Goal: Task Accomplishment & Management: Manage account settings

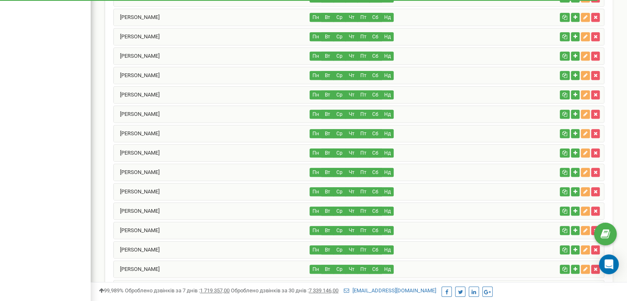
scroll to position [825, 0]
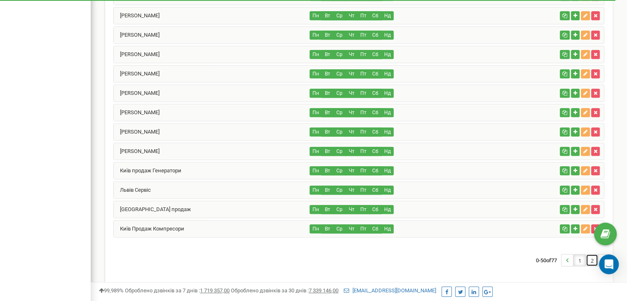
click at [595, 254] on link "2" at bounding box center [592, 260] width 12 height 12
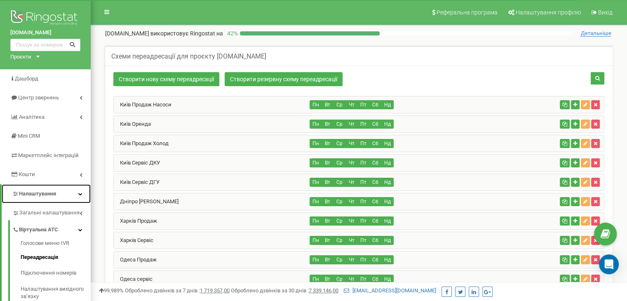
click at [82, 193] on icon at bounding box center [80, 194] width 4 height 4
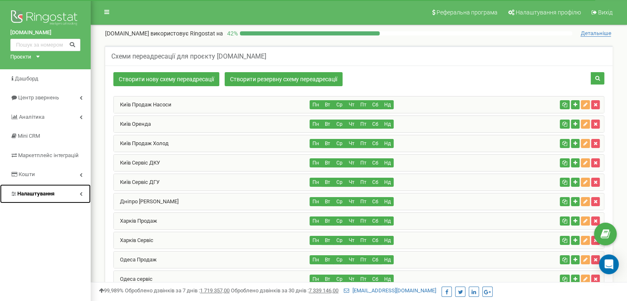
click at [82, 193] on icon at bounding box center [80, 194] width 3 height 4
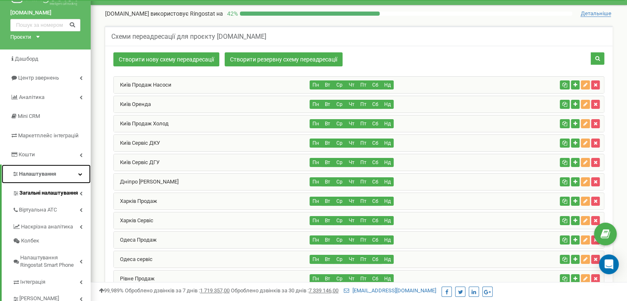
scroll to position [20, 0]
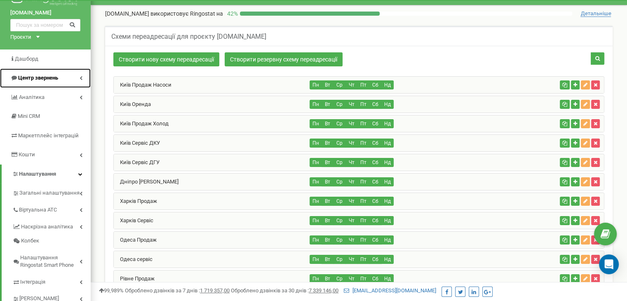
click at [63, 75] on link "Центр звернень" at bounding box center [45, 77] width 91 height 19
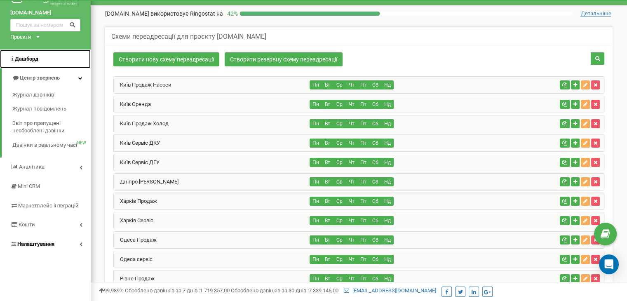
click at [63, 55] on link "Дашборд" at bounding box center [45, 58] width 91 height 19
click at [64, 79] on link "Центр звернень" at bounding box center [46, 77] width 89 height 19
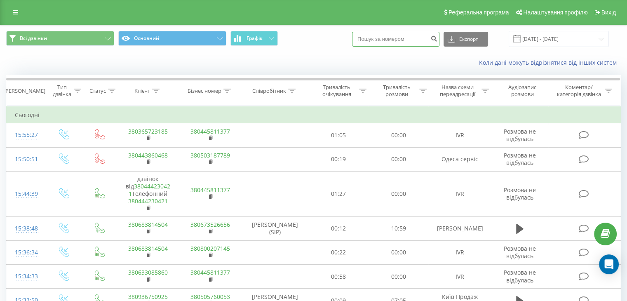
click at [422, 37] on input at bounding box center [395, 39] width 87 height 15
type input "0501605740"
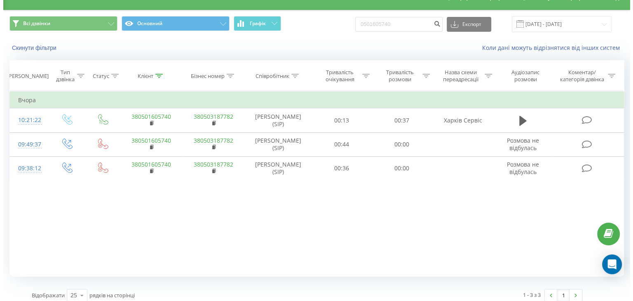
scroll to position [21, 0]
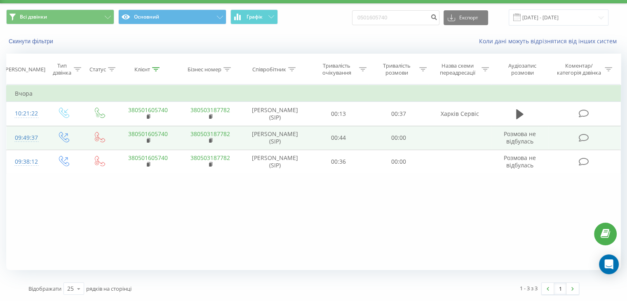
click at [343, 139] on td "00:44" at bounding box center [339, 138] width 60 height 24
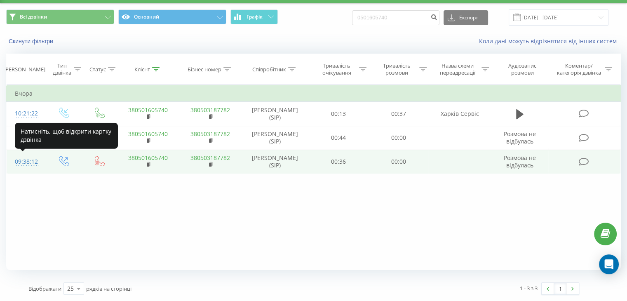
click at [34, 162] on div "09:38:12" at bounding box center [26, 162] width 22 height 16
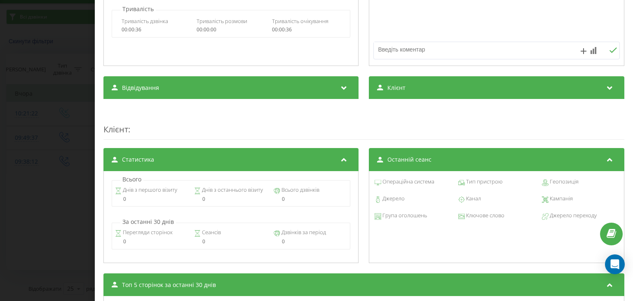
scroll to position [180, 0]
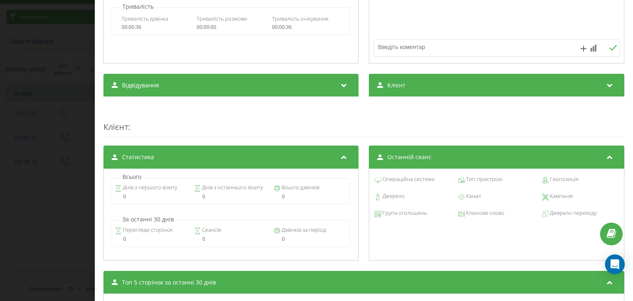
click at [323, 91] on div "Відвідування" at bounding box center [230, 85] width 255 height 23
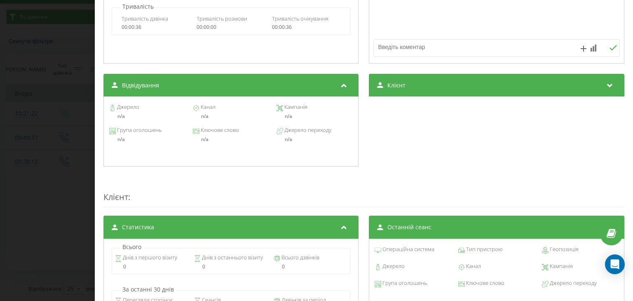
click at [427, 92] on div "Клієнт" at bounding box center [496, 85] width 255 height 23
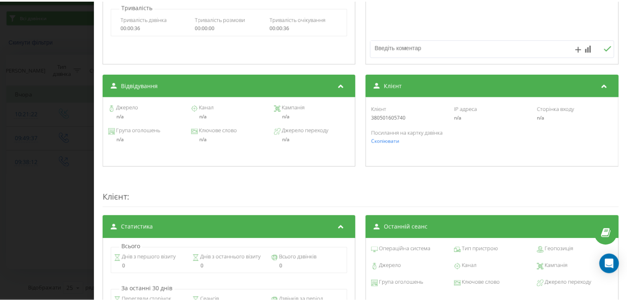
scroll to position [0, 0]
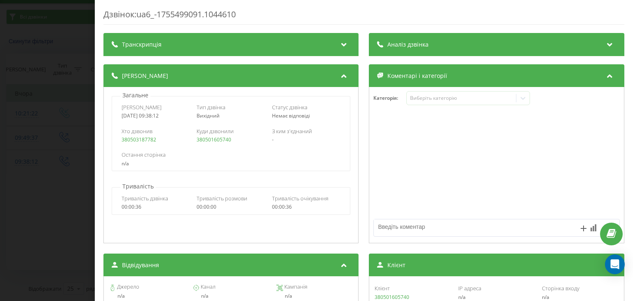
click at [438, 42] on div "Аналіз дзвінка" at bounding box center [496, 44] width 255 height 23
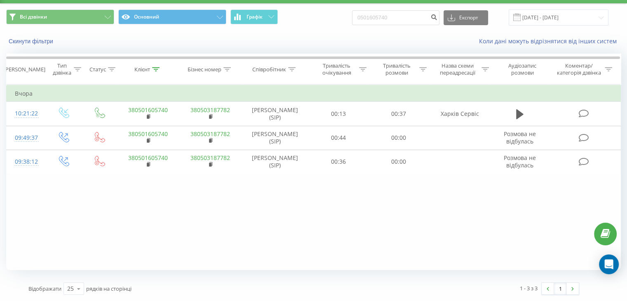
click at [179, 187] on div "Фільтрувати за умовою Дорівнює Введіть значення Скасувати OK Фільтрувати за умо…" at bounding box center [313, 176] width 614 height 185
click at [347, 211] on div "Фільтрувати за умовою Дорівнює Введіть значення Скасувати OK Фільтрувати за умо…" at bounding box center [313, 176] width 614 height 185
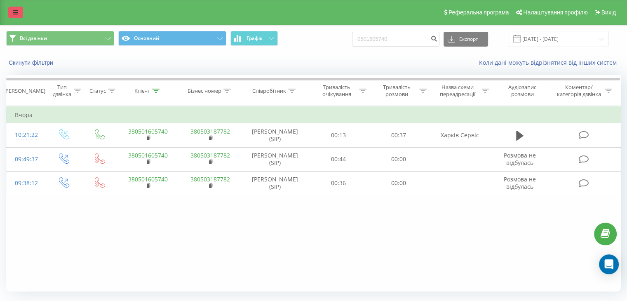
click at [16, 8] on link at bounding box center [15, 13] width 15 height 12
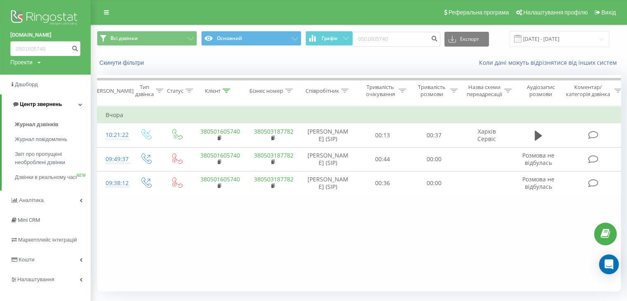
click at [82, 103] on icon at bounding box center [80, 104] width 4 height 4
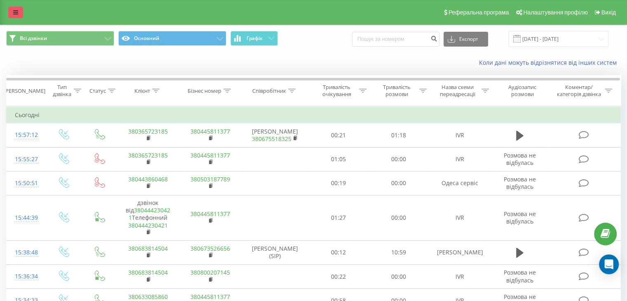
click at [18, 12] on link at bounding box center [15, 13] width 15 height 12
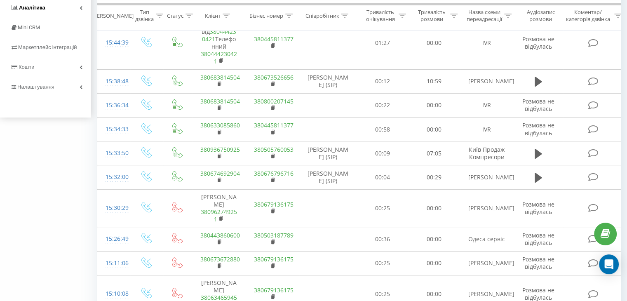
scroll to position [195, 0]
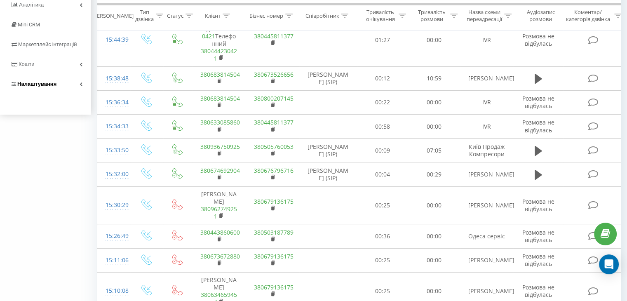
click at [77, 93] on link "Налаштування" at bounding box center [45, 84] width 91 height 20
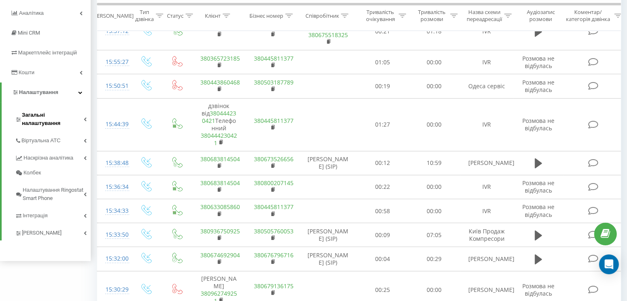
click at [63, 113] on span "Загальні налаштування" at bounding box center [53, 119] width 62 height 16
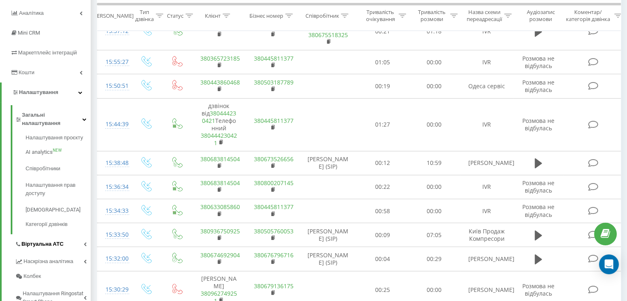
click at [67, 238] on link "Віртуальна АТС" at bounding box center [53, 242] width 76 height 17
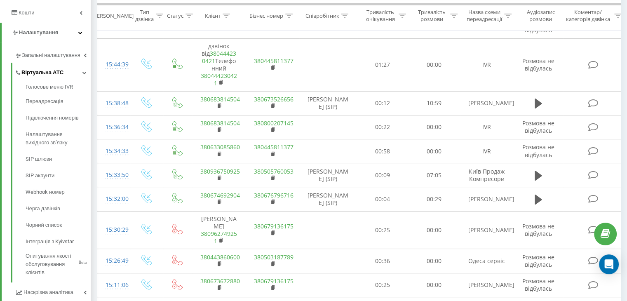
scroll to position [170, 0]
click at [51, 103] on span "Переадресація" at bounding box center [46, 102] width 40 height 8
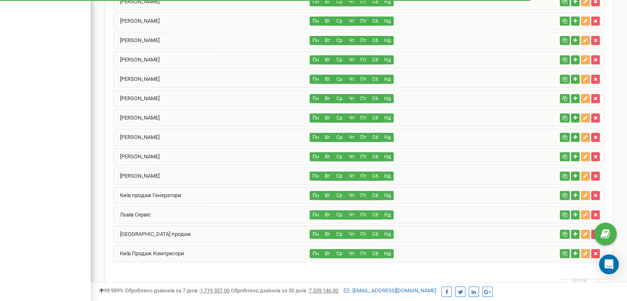
scroll to position [825, 0]
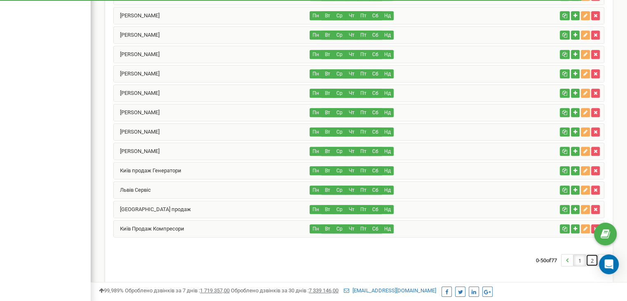
click at [591, 255] on link "2" at bounding box center [592, 260] width 12 height 12
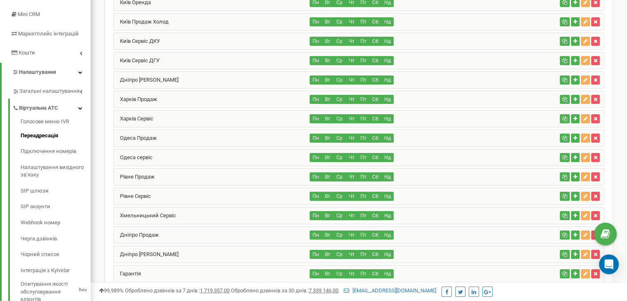
scroll to position [121, 0]
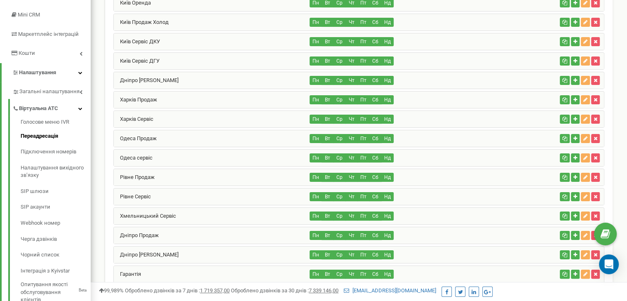
click at [214, 117] on div "Харків Сервіс" at bounding box center [212, 119] width 196 height 16
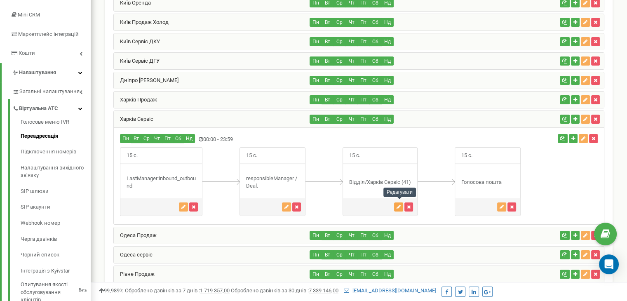
click at [399, 204] on icon "button" at bounding box center [398, 206] width 4 height 5
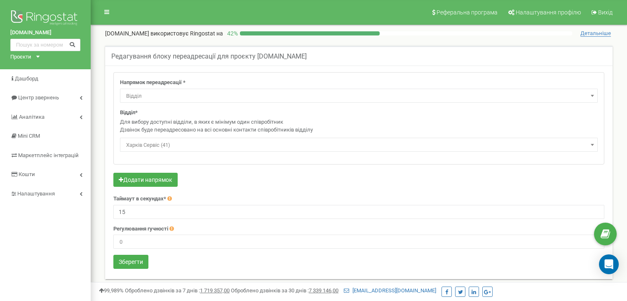
select select "Department"
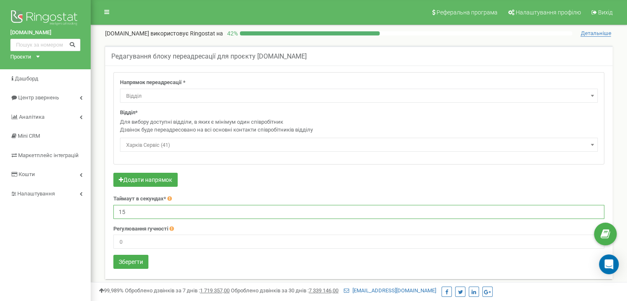
click at [203, 213] on input "15" at bounding box center [358, 212] width 491 height 14
type input "90"
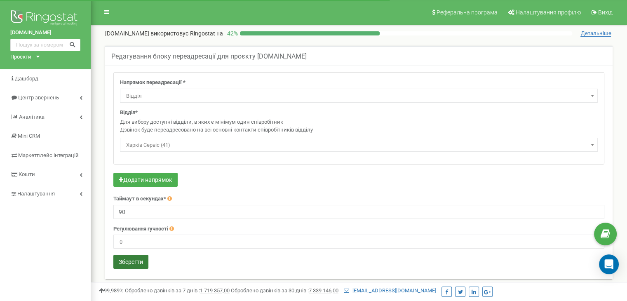
click at [138, 263] on button "Зберегти" at bounding box center [130, 262] width 35 height 14
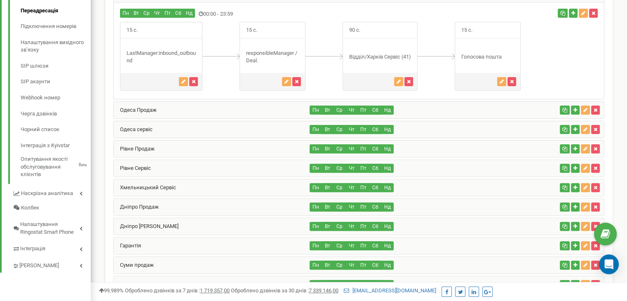
click at [562, 83] on div "15 с." at bounding box center [359, 56] width 490 height 69
